Goal: Ask a question

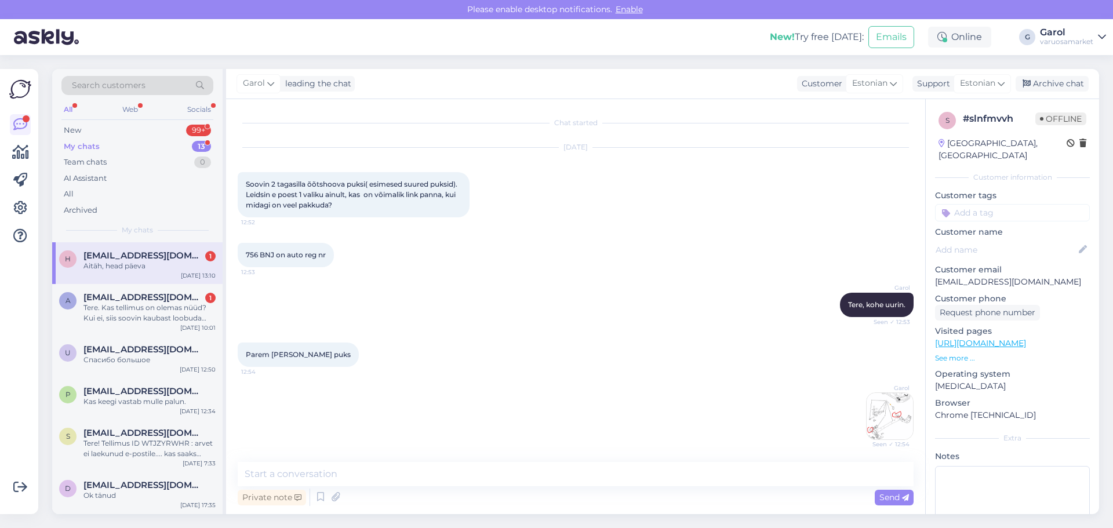
scroll to position [1591, 0]
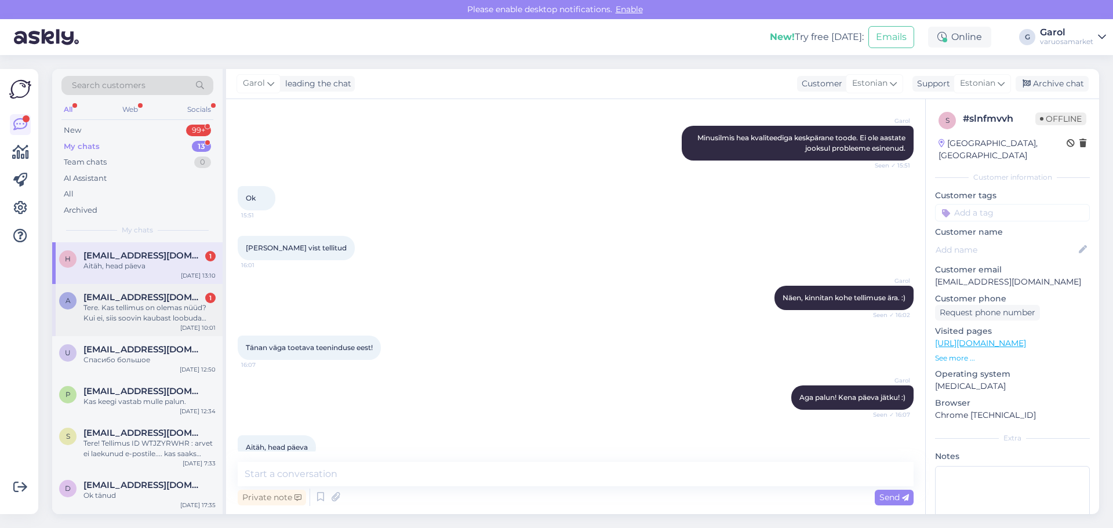
click at [155, 316] on div "Tere. Kas tellimus on olemas nüüd? Kui ei, siis soovin kaubast loobuda ning rah…" at bounding box center [149, 313] width 132 height 21
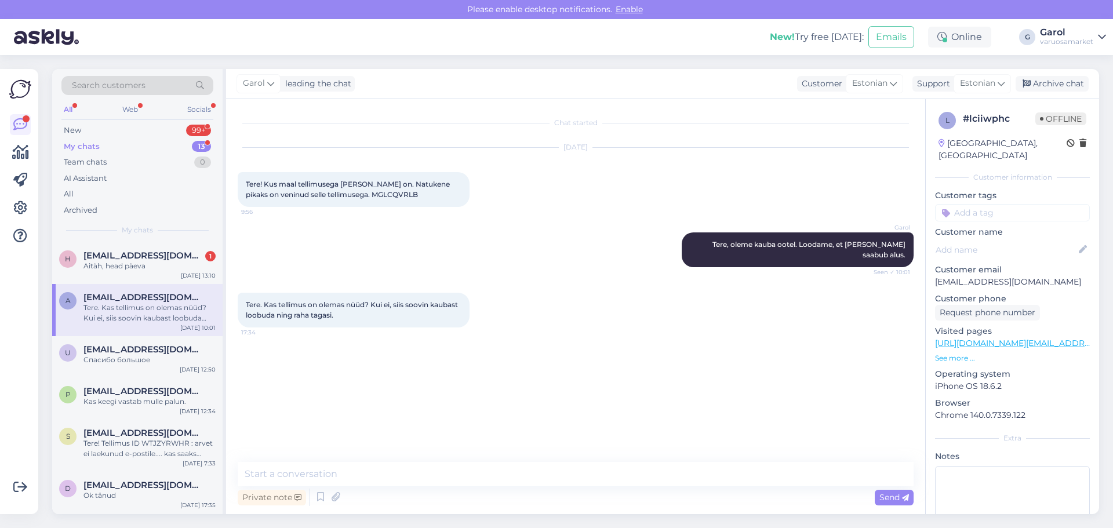
click at [351, 191] on span "Tere! Kus maal tellimusega [PERSON_NAME] on. Natukene pikaks on veninud selle t…" at bounding box center [349, 189] width 206 height 19
copy div "MGLCQVRLB 9:56"
click at [517, 296] on div "Tere. Kas tellimus on olemas nüüd? Kui ei, siis soovin kaubast loobuda ning rah…" at bounding box center [576, 310] width 676 height 60
click at [488, 79] on div "Garol leading the chat Customer Estonian Support Estonian Archive chat" at bounding box center [662, 84] width 873 height 30
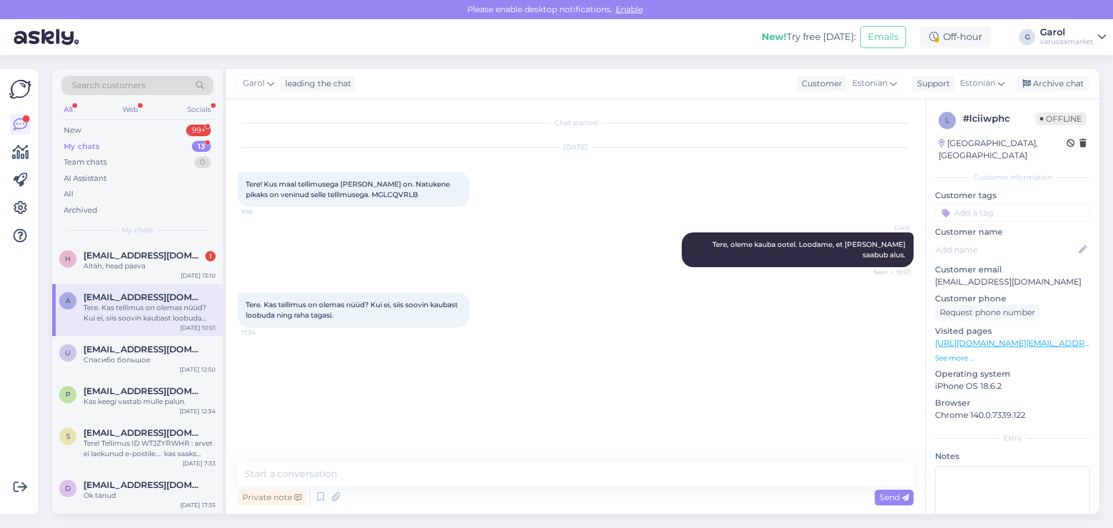
click at [488, 79] on div "Garol leading the chat Customer Estonian Support Estonian Archive chat" at bounding box center [662, 84] width 873 height 30
drag, startPoint x: 113, startPoint y: 281, endPoint x: 472, endPoint y: 468, distance: 405.2
click at [472, 468] on textarea at bounding box center [576, 474] width 676 height 24
click at [468, 475] on textarea at bounding box center [576, 474] width 676 height 24
click at [493, 330] on div "Chat started [DATE] Tere! Kus maal tellimusega [PERSON_NAME] on. Natukene pikak…" at bounding box center [581, 281] width 686 height 341
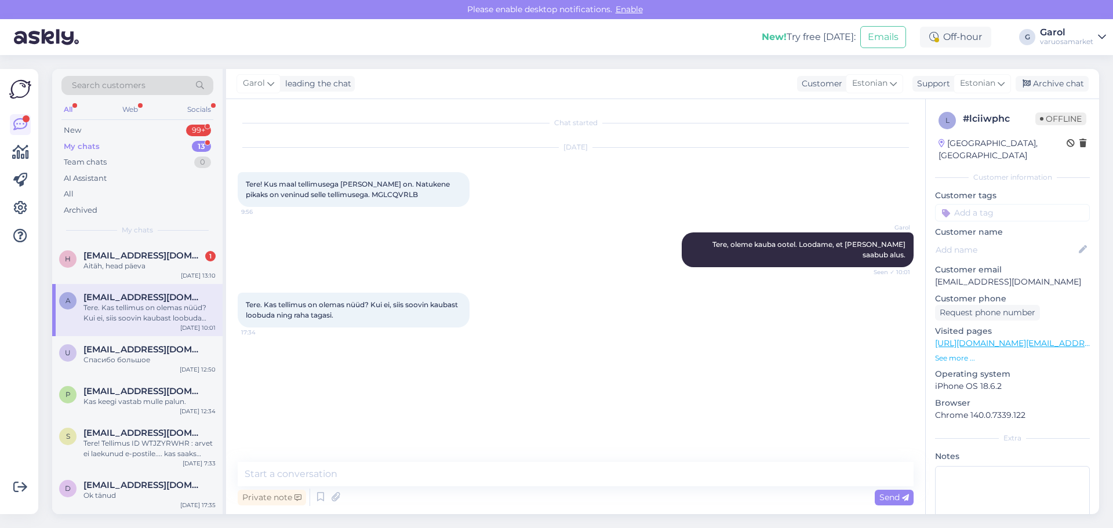
click at [485, 329] on div "Tere. Kas tellimus on olemas nüüd? Kui ei, siis soovin kaubast loobuda ning rah…" at bounding box center [576, 310] width 676 height 60
click at [494, 326] on div "Tere. Kas tellimus on olemas nüüd? Kui ei, siis soovin kaubast loobuda ning rah…" at bounding box center [576, 310] width 676 height 60
click at [694, 22] on div "New! Try free [DATE]: Emails Off-hour G Garol varuosamarket" at bounding box center [556, 37] width 1113 height 36
click at [696, 32] on div "New! Try free [DATE]: Emails Off-hour G Garol varuosamarket" at bounding box center [556, 37] width 1113 height 36
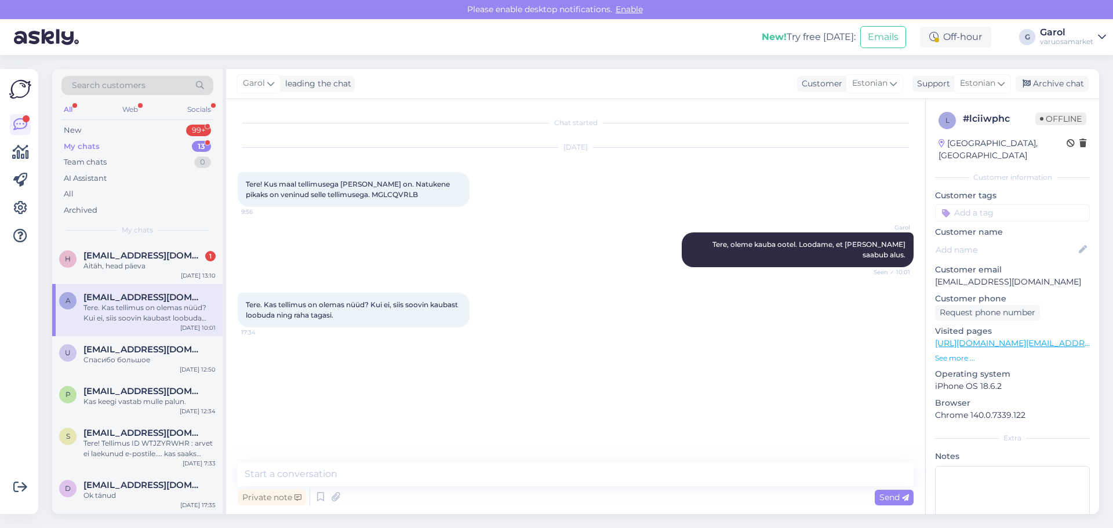
click at [696, 32] on div "New! Try free [DATE]: Emails Off-hour G Garol varuosamarket" at bounding box center [556, 37] width 1113 height 36
click at [695, 31] on div "New! Try free [DATE]: Emails Off-hour G Garol varuosamarket" at bounding box center [556, 37] width 1113 height 36
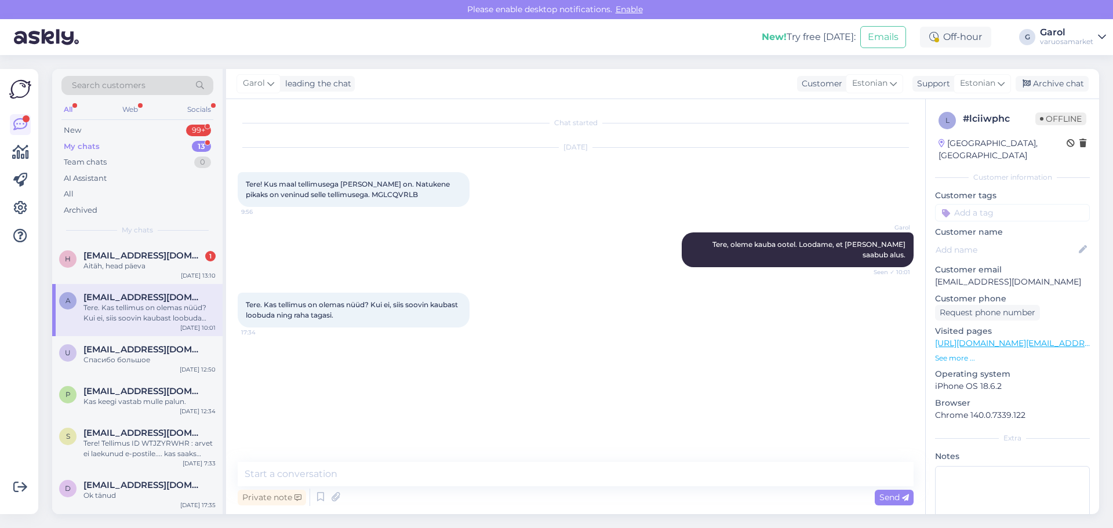
click at [695, 31] on div "New! Try free [DATE]: Emails Off-hour G Garol varuosamarket" at bounding box center [556, 37] width 1113 height 36
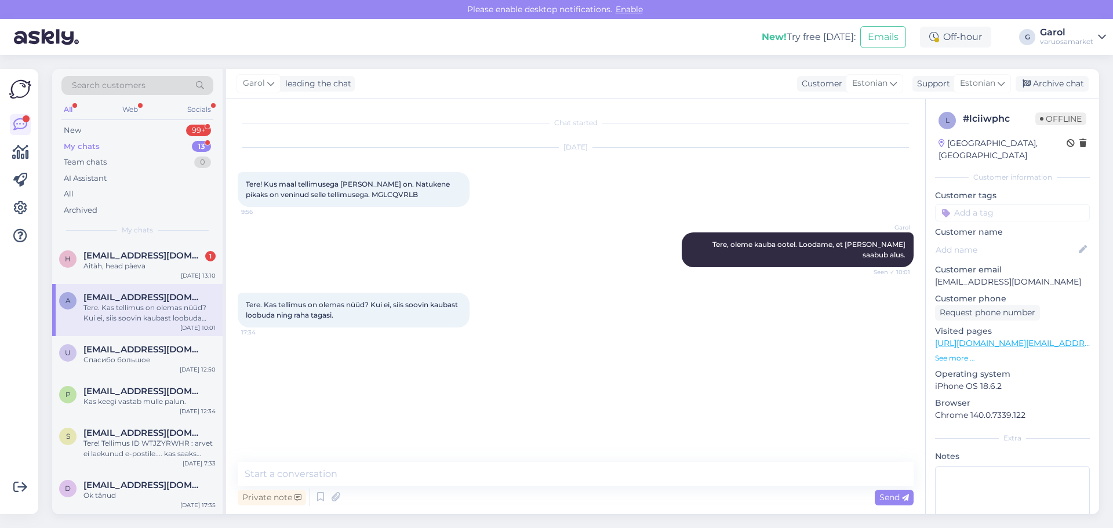
click at [695, 31] on div "New! Try free [DATE]: Emails Off-hour G Garol varuosamarket" at bounding box center [556, 37] width 1113 height 36
click at [477, 328] on div "Tere. Kas tellimus on olemas nüüd? Kui ei, siis soovin kaubast loobuda ning rah…" at bounding box center [576, 310] width 676 height 60
